Goal: Transaction & Acquisition: Download file/media

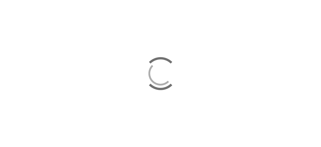
scroll to position [178, 0]
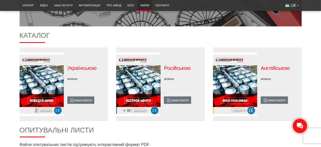
scroll to position [127, 0]
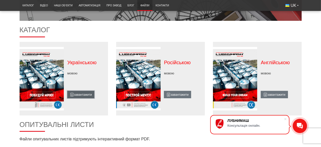
click at [80, 94] on link "завантажити" at bounding box center [80, 94] width 27 height 7
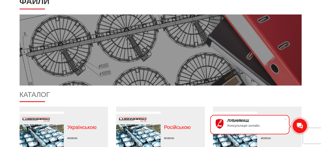
scroll to position [0, 0]
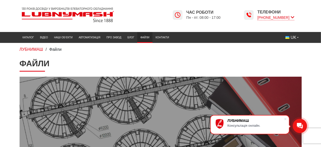
click at [293, 17] on icon at bounding box center [293, 17] width 4 height 5
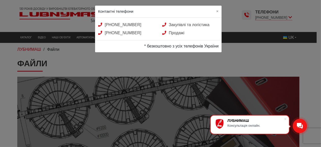
click at [242, 123] on div "ЛУБНИМАШ Консультація онлайн." at bounding box center [256, 125] width 56 height 12
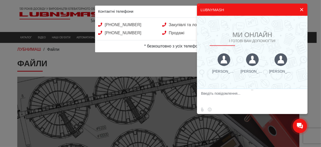
click at [301, 9] on button at bounding box center [301, 10] width 9 height 12
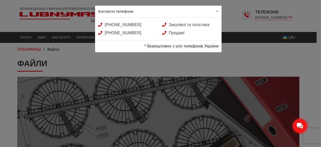
click at [251, 52] on div "Контактні телефони × +38 (050) 580 22 36 Закупівлі та логістика +38 (050) 308 4…" at bounding box center [160, 73] width 321 height 147
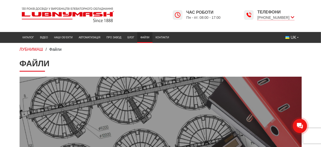
scroll to position [102, 0]
